Goal: Task Accomplishment & Management: Manage account settings

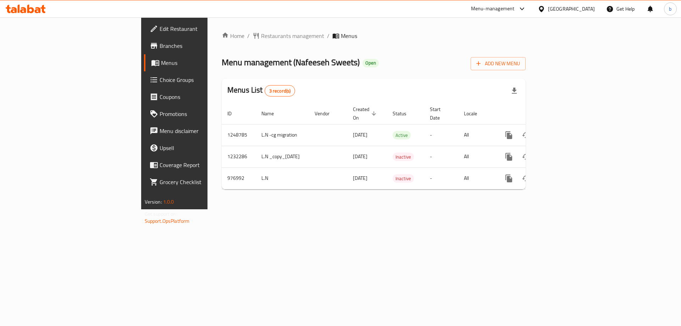
click at [38, 10] on icon at bounding box center [38, 10] width 6 height 6
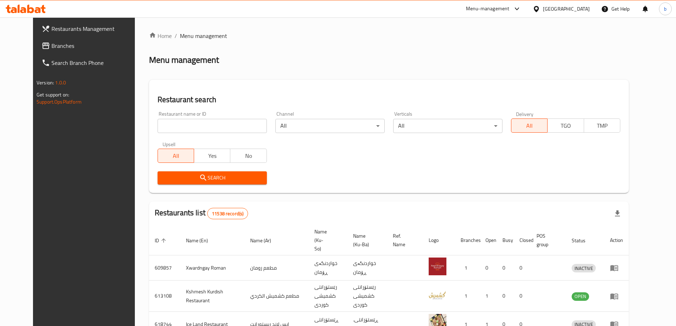
click at [80, 44] on span "Branches" at bounding box center [95, 45] width 89 height 9
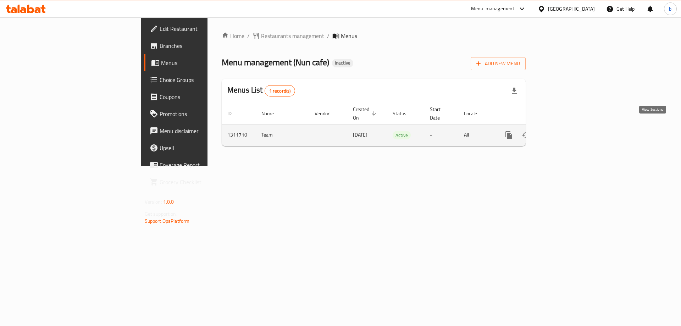
click at [564, 131] on icon "enhanced table" at bounding box center [560, 135] width 9 height 9
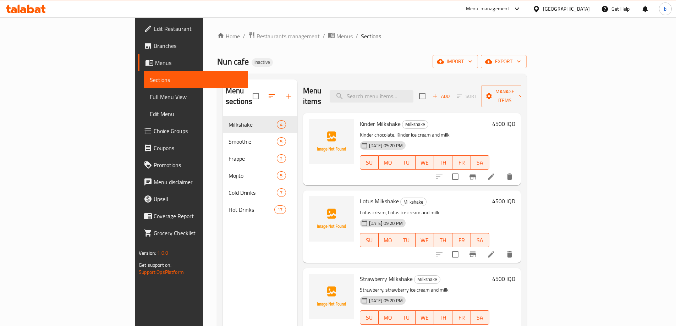
scroll to position [2, 0]
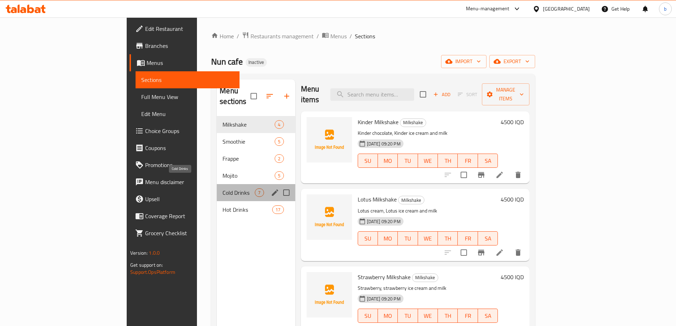
click at [222, 188] on span "Cold Drinks" at bounding box center [238, 192] width 32 height 9
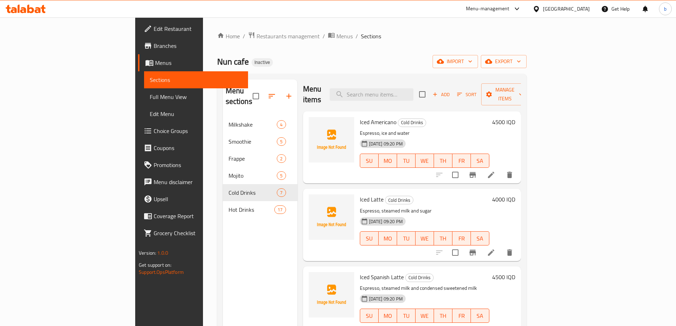
scroll to position [99, 0]
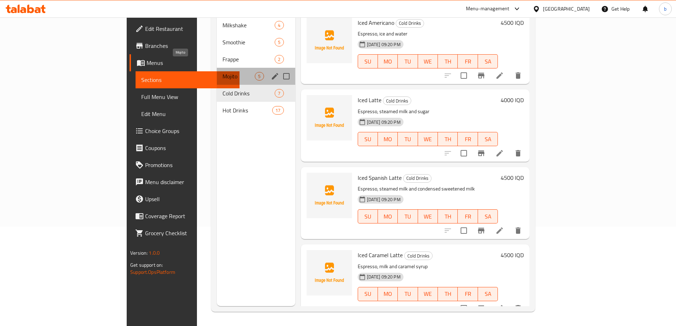
click at [222, 72] on span "Mojito" at bounding box center [238, 76] width 32 height 9
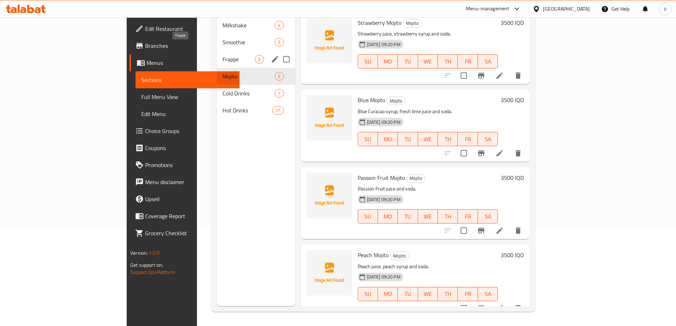
click at [217, 51] on div "Frappe 2" at bounding box center [256, 59] width 78 height 17
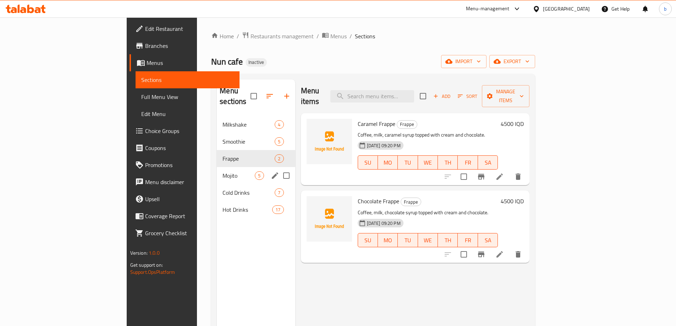
click at [222, 171] on span "Mojito" at bounding box center [238, 175] width 32 height 9
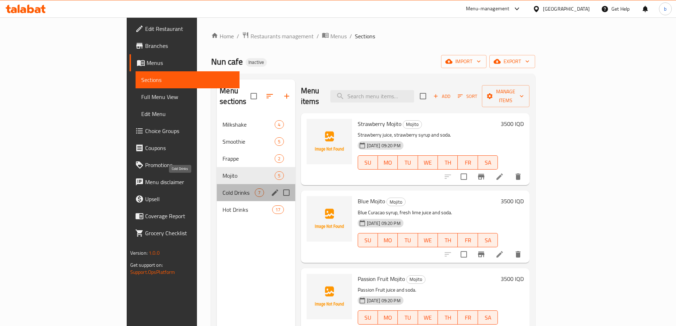
click at [222, 188] on span "Cold Drinks" at bounding box center [238, 192] width 32 height 9
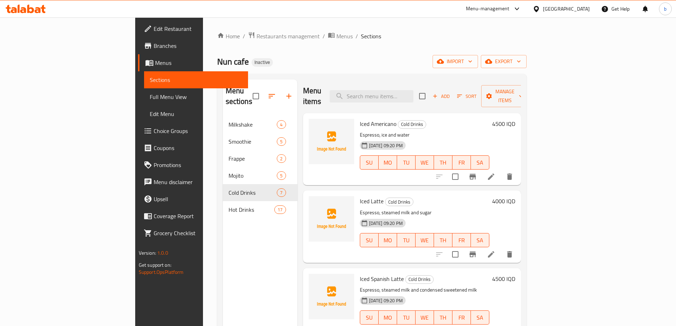
click at [223, 210] on div "Menu sections Milkshake 4 Smoothie 5 Frappe 2 Mojito 5 Cold Drinks 7 Hot Drinks…" at bounding box center [260, 242] width 74 height 326
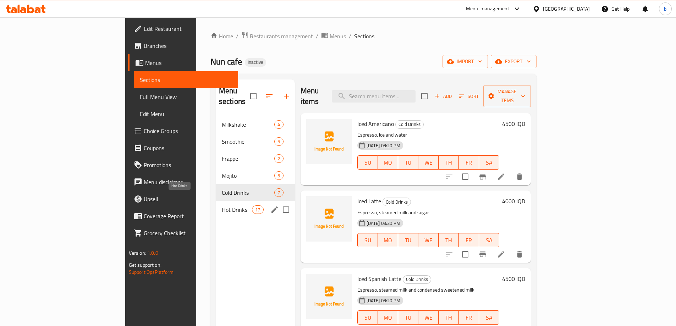
click at [222, 205] on span "Hot Drinks" at bounding box center [237, 209] width 30 height 9
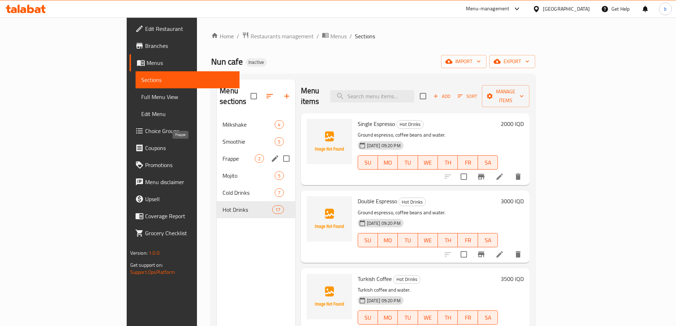
click at [222, 137] on span "Smoothie" at bounding box center [248, 141] width 52 height 9
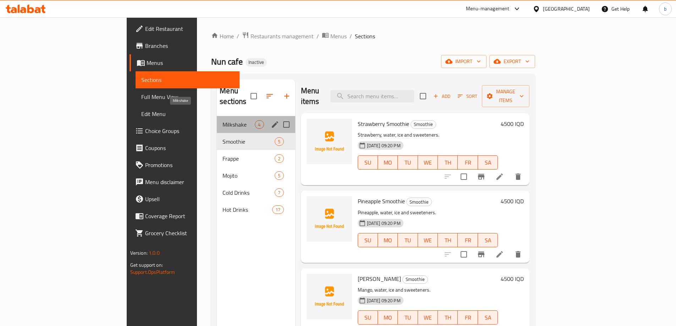
click at [222, 120] on span "Milkshake" at bounding box center [238, 124] width 32 height 9
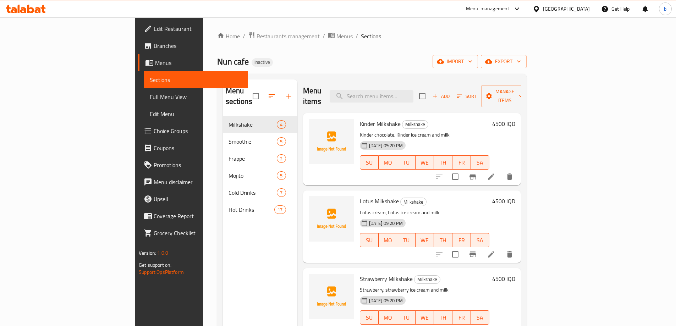
click at [150, 98] on span "Full Menu View" at bounding box center [196, 97] width 93 height 9
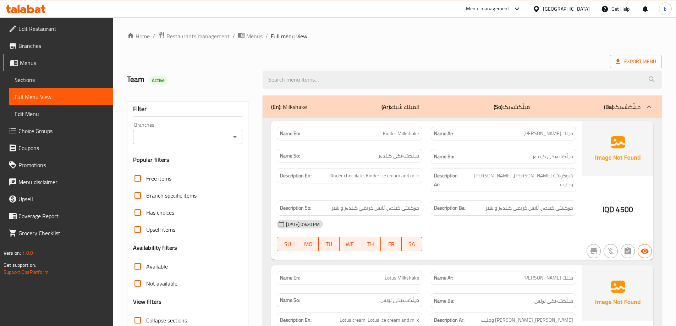
click at [234, 137] on icon "Open" at bounding box center [235, 137] width 4 height 2
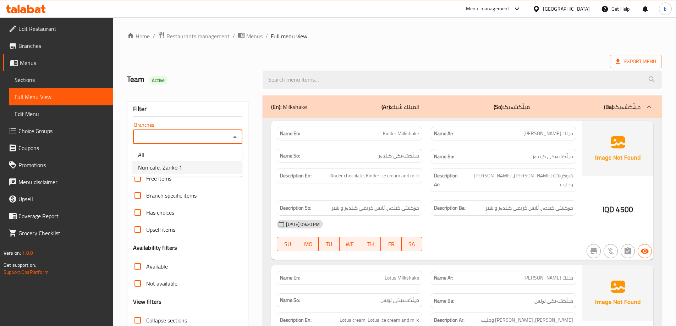
click at [173, 169] on span "Nun cafe, Zanko 1" at bounding box center [160, 167] width 44 height 9
type input "Nun cafe, Zanko 1"
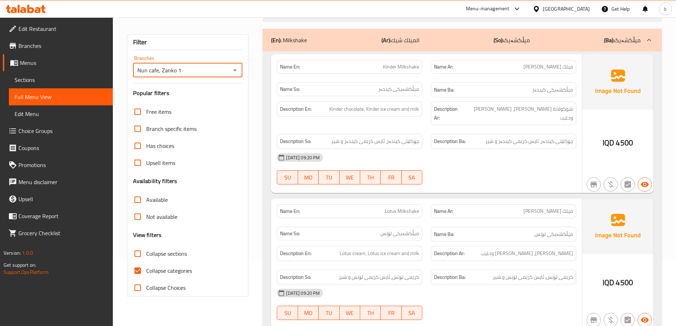
scroll to position [83, 0]
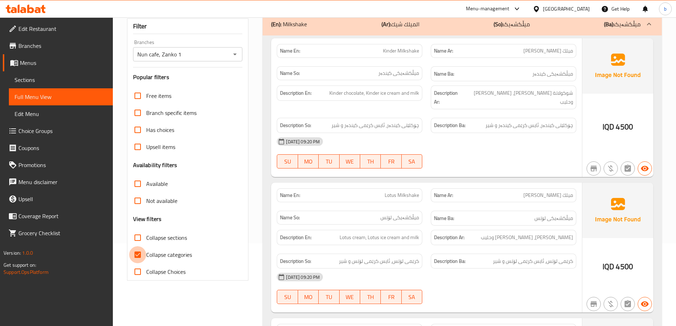
click at [135, 255] on input "Collapse categories" at bounding box center [137, 254] width 17 height 17
checkbox input "false"
click at [20, 83] on span "Sections" at bounding box center [61, 80] width 93 height 9
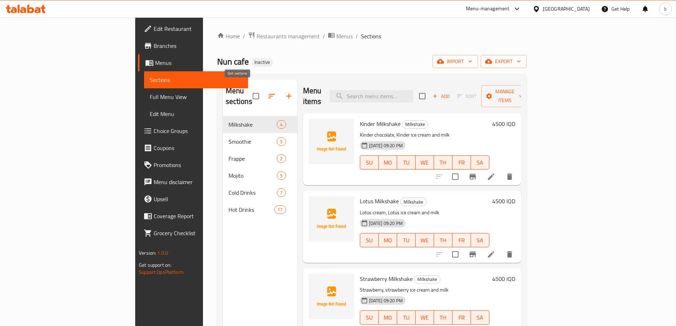
click at [267, 95] on icon "button" at bounding box center [271, 96] width 9 height 9
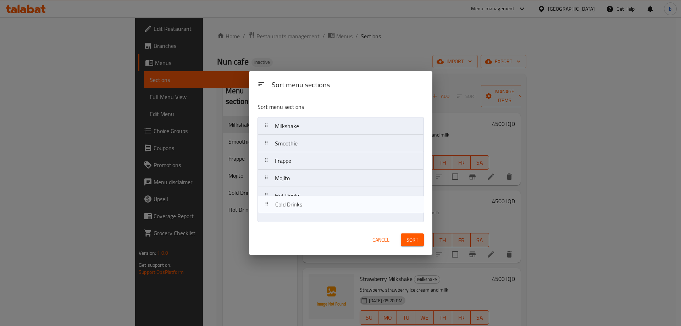
drag, startPoint x: 270, startPoint y: 200, endPoint x: 275, endPoint y: 217, distance: 17.5
click at [271, 217] on nav "Milkshake Smoothie Frappe Mojito Cold Drinks Hot Drinks" at bounding box center [341, 169] width 166 height 105
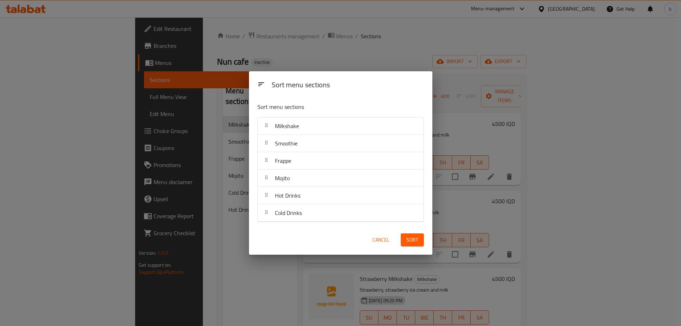
click at [412, 238] on span "Sort" at bounding box center [412, 240] width 12 height 9
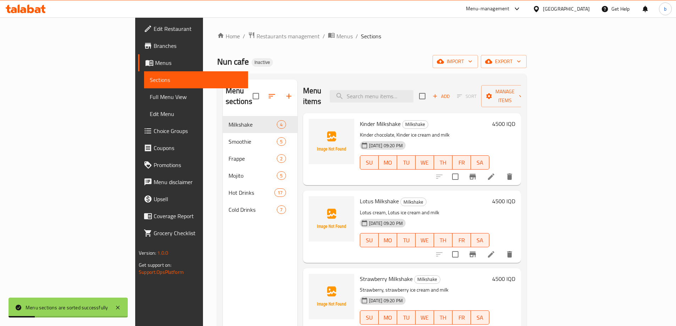
click at [150, 95] on span "Full Menu View" at bounding box center [196, 97] width 93 height 9
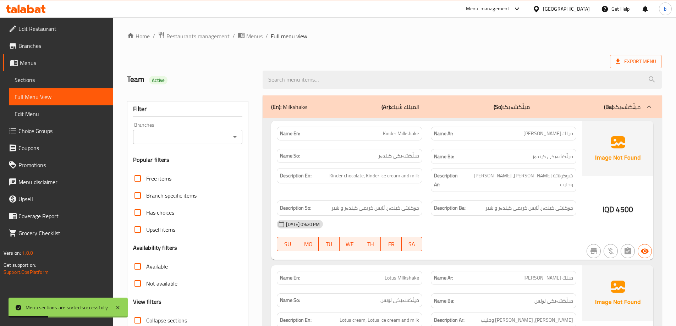
click at [242, 132] on div "Branches" at bounding box center [188, 137] width 110 height 14
click at [237, 139] on icon "Open" at bounding box center [235, 137] width 9 height 9
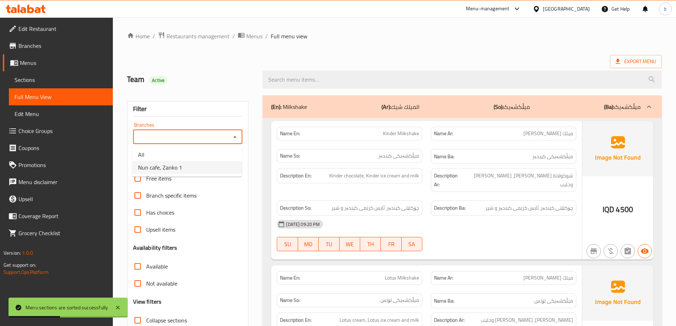
click at [194, 167] on li "Nun cafe, Zanko 1" at bounding box center [187, 167] width 110 height 13
type input "Nun cafe, Zanko 1"
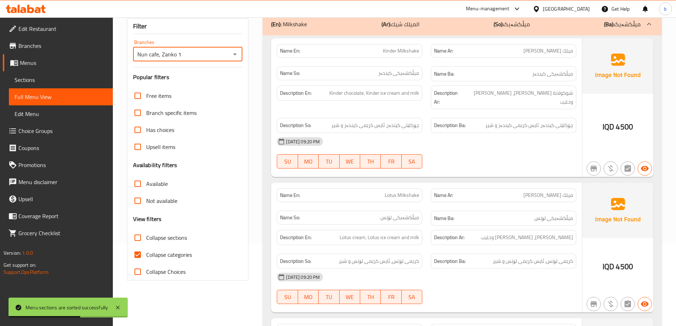
click at [140, 251] on input "Collapse categories" at bounding box center [137, 254] width 17 height 17
checkbox input "false"
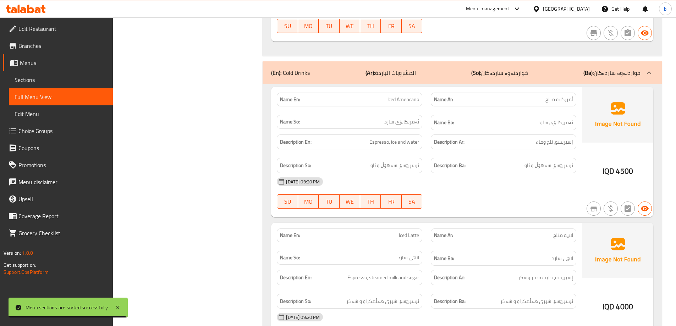
scroll to position [4711, 0]
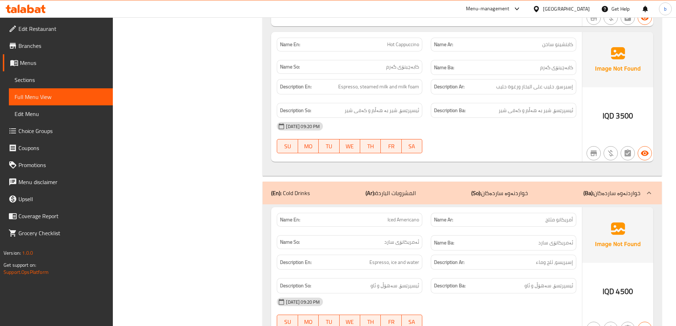
click at [509, 189] on p "(So): خواردنەوە ساردەکان" at bounding box center [499, 193] width 57 height 9
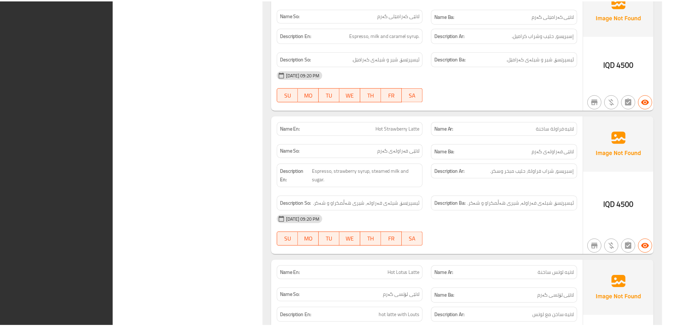
scroll to position [4546, 0]
